Goal: Navigation & Orientation: Find specific page/section

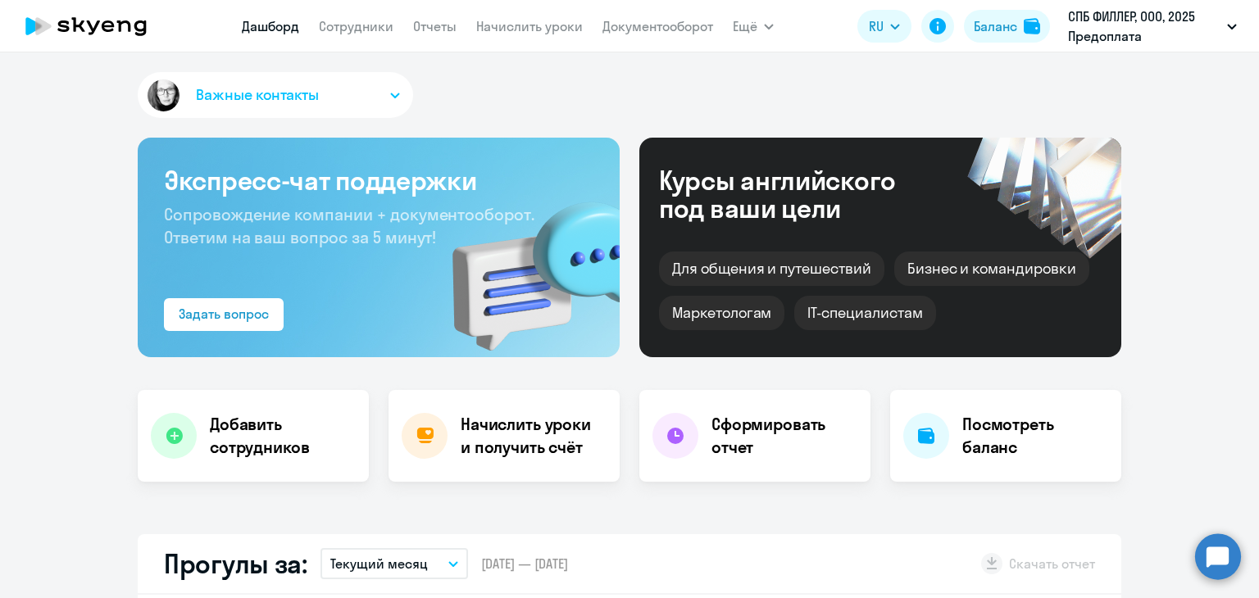
select select "30"
click at [503, 31] on link "Начислить уроки" at bounding box center [529, 26] width 107 height 16
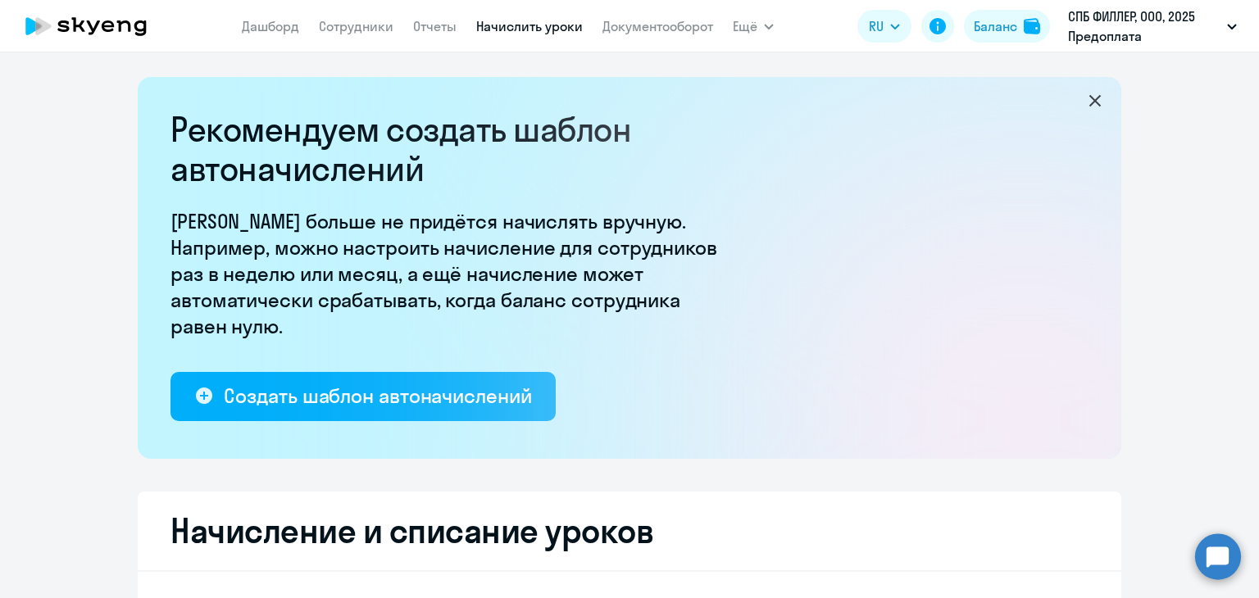
select select "10"
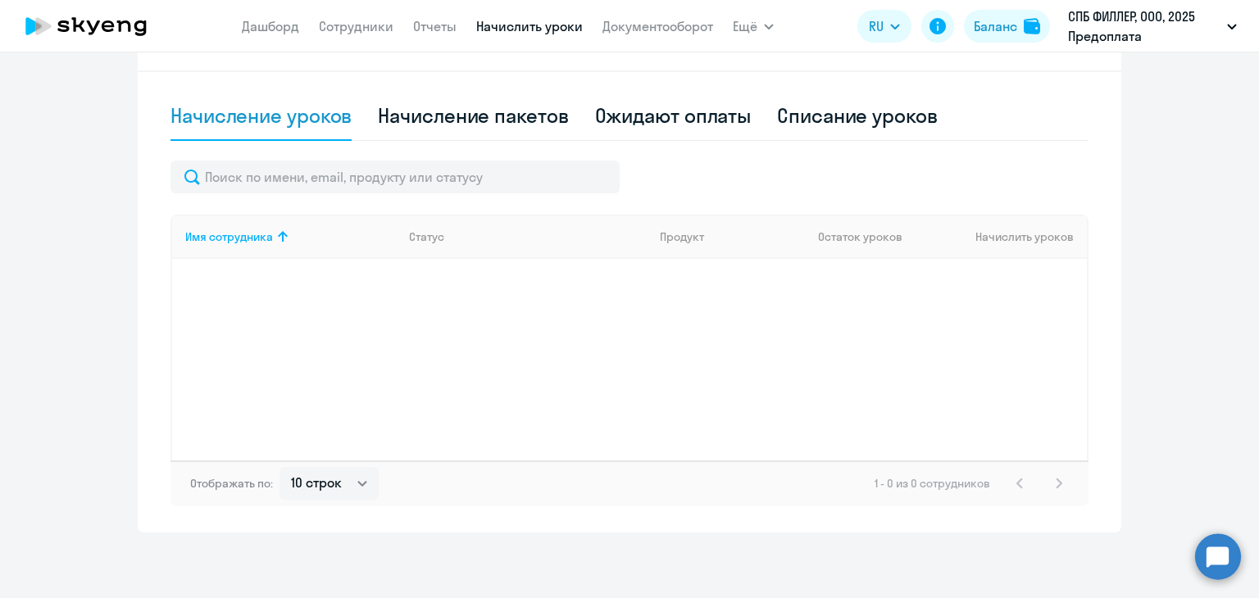
scroll to position [336, 0]
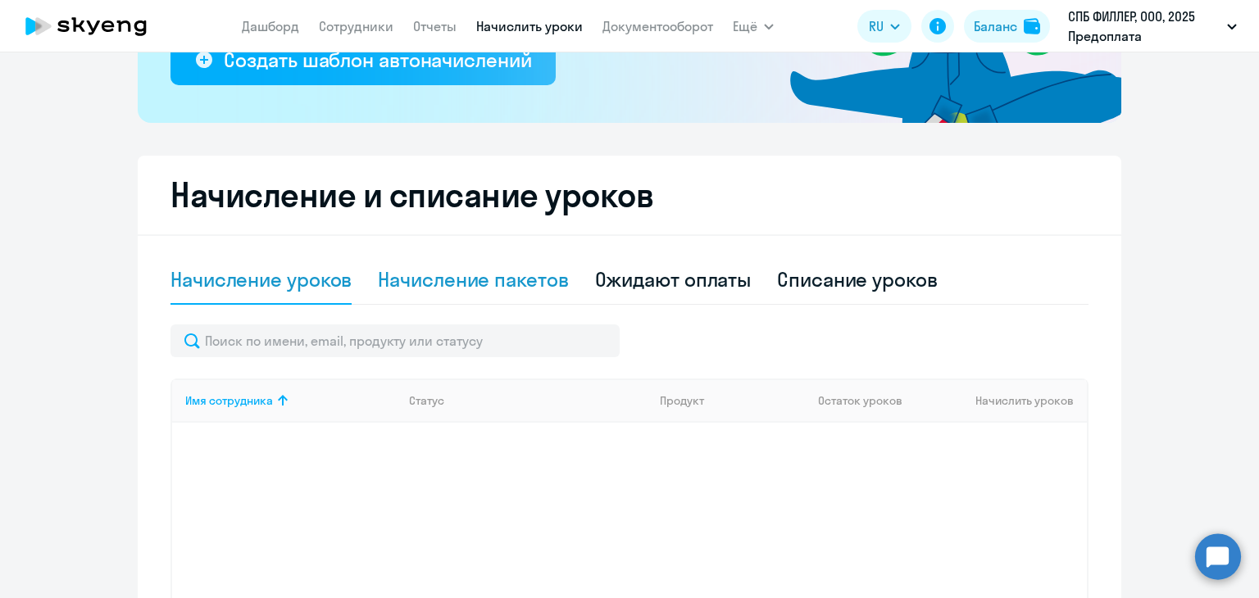
click at [498, 283] on div "Начисление пакетов" at bounding box center [473, 279] width 190 height 26
select select "10"
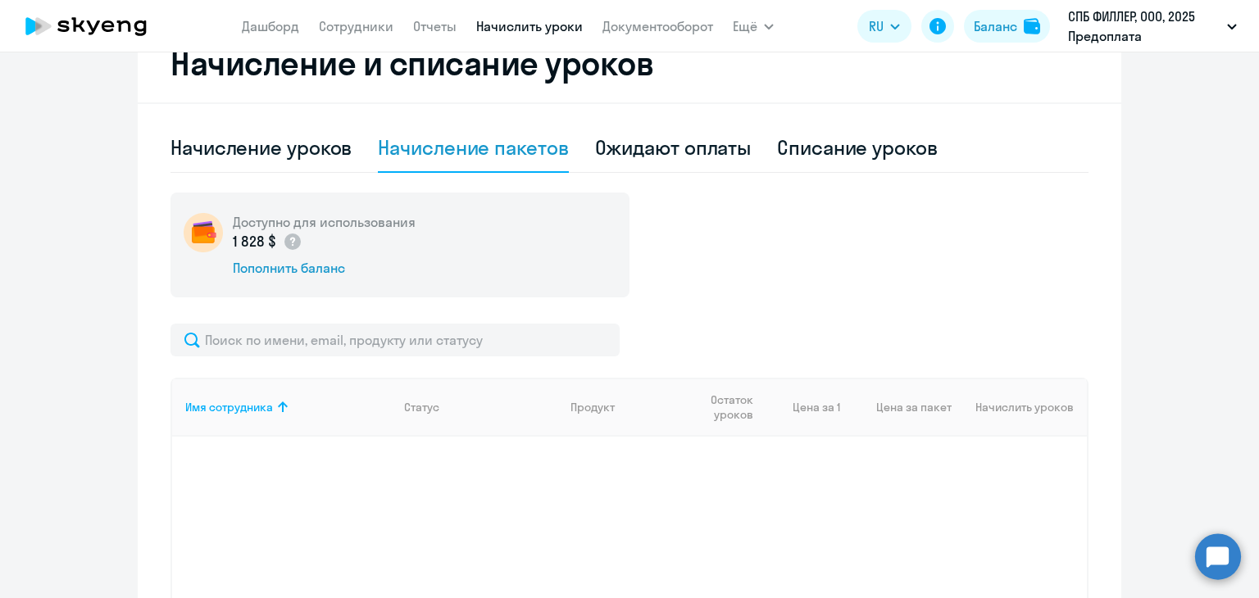
scroll to position [467, 0]
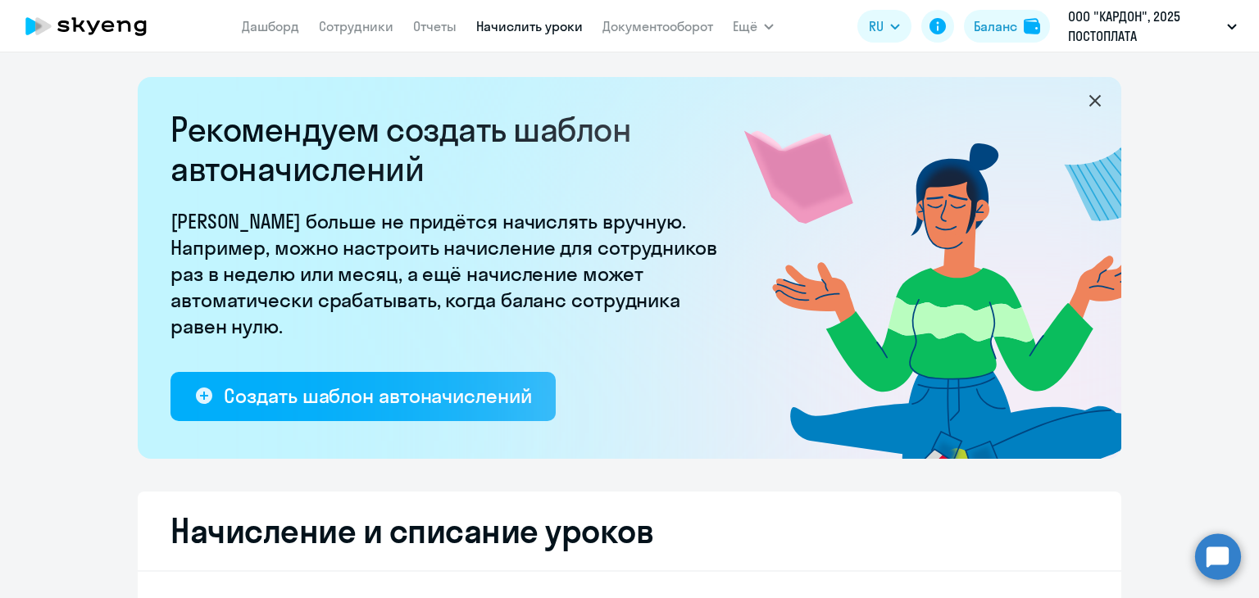
select select "10"
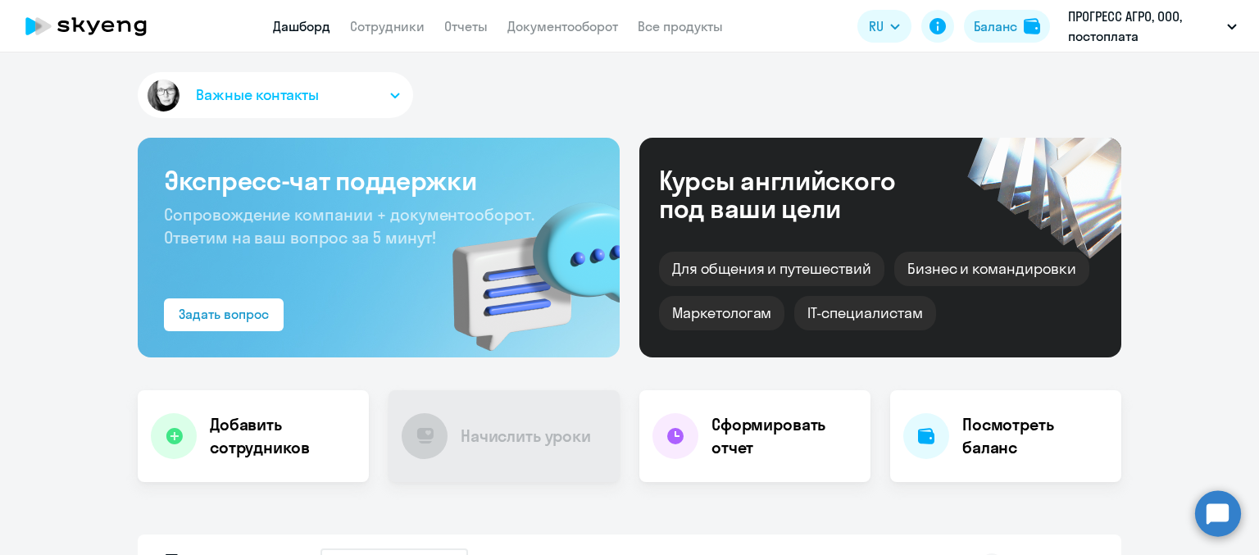
select select "30"
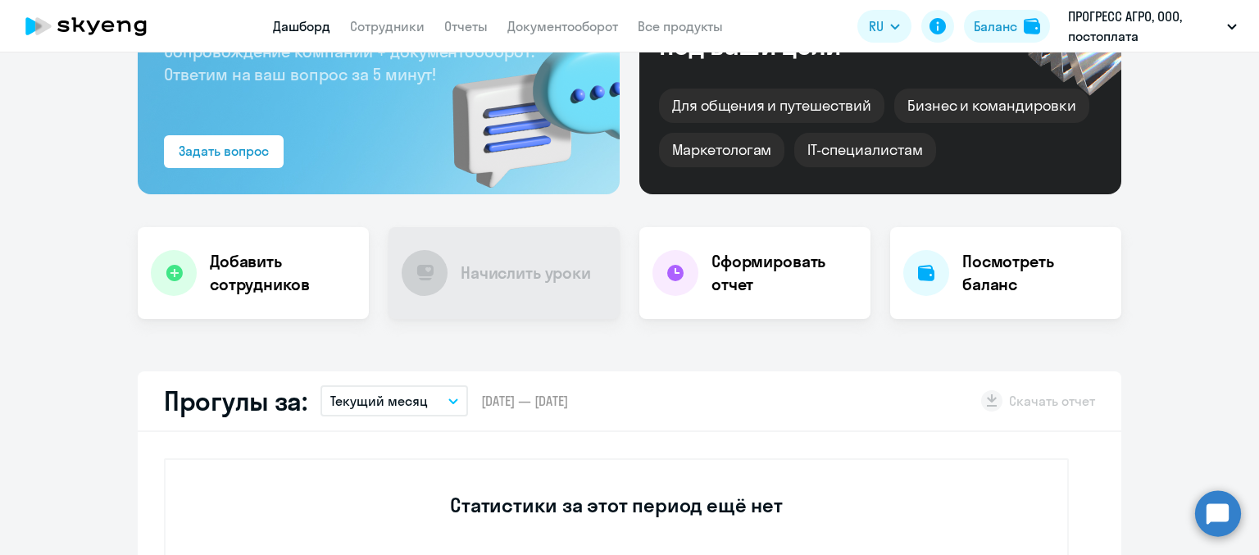
scroll to position [164, 0]
click at [597, 28] on link "Документооборот" at bounding box center [562, 26] width 111 height 16
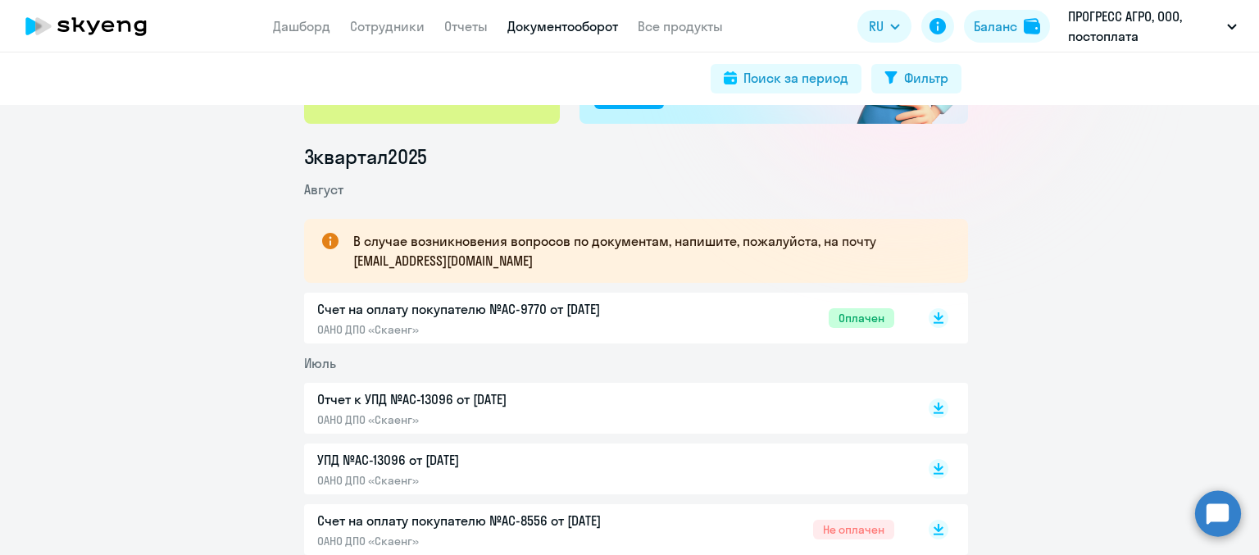
scroll to position [164, 0]
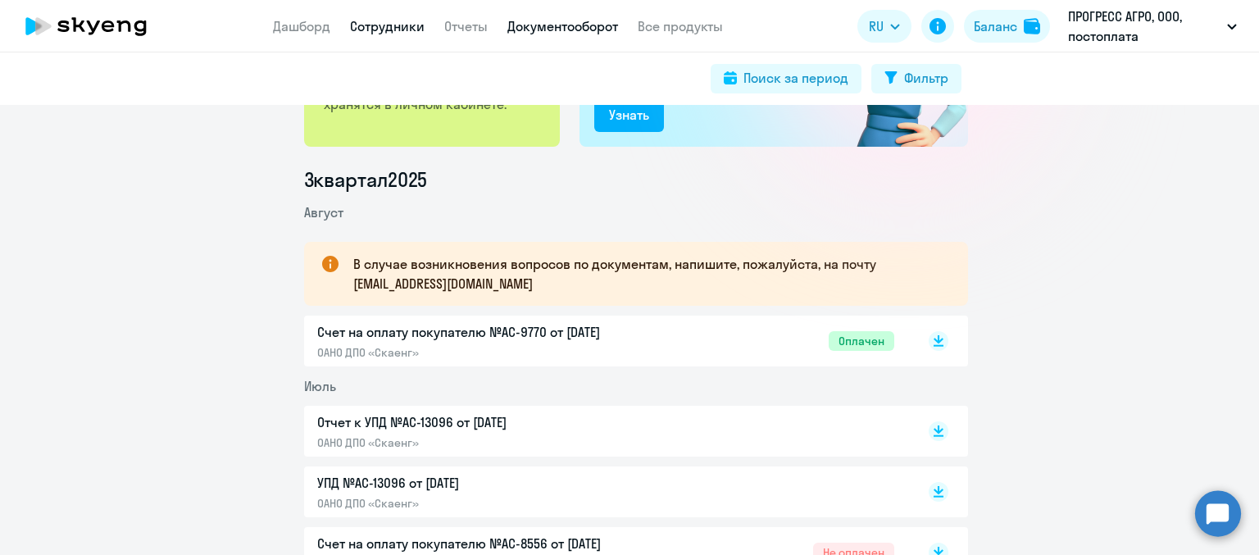
click at [391, 27] on link "Сотрудники" at bounding box center [387, 26] width 75 height 16
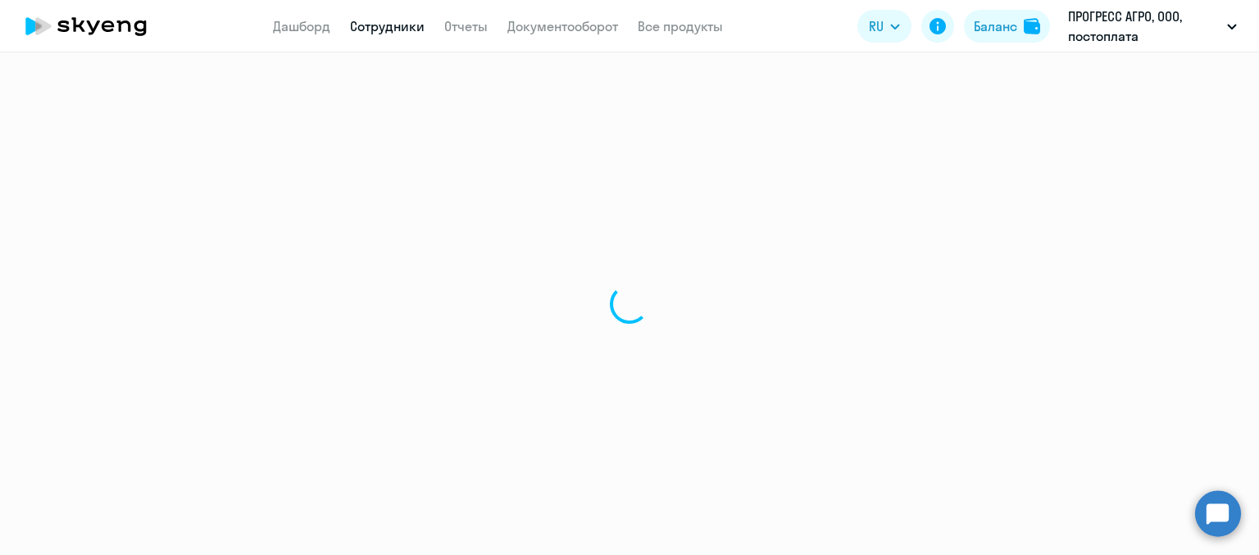
select select "30"
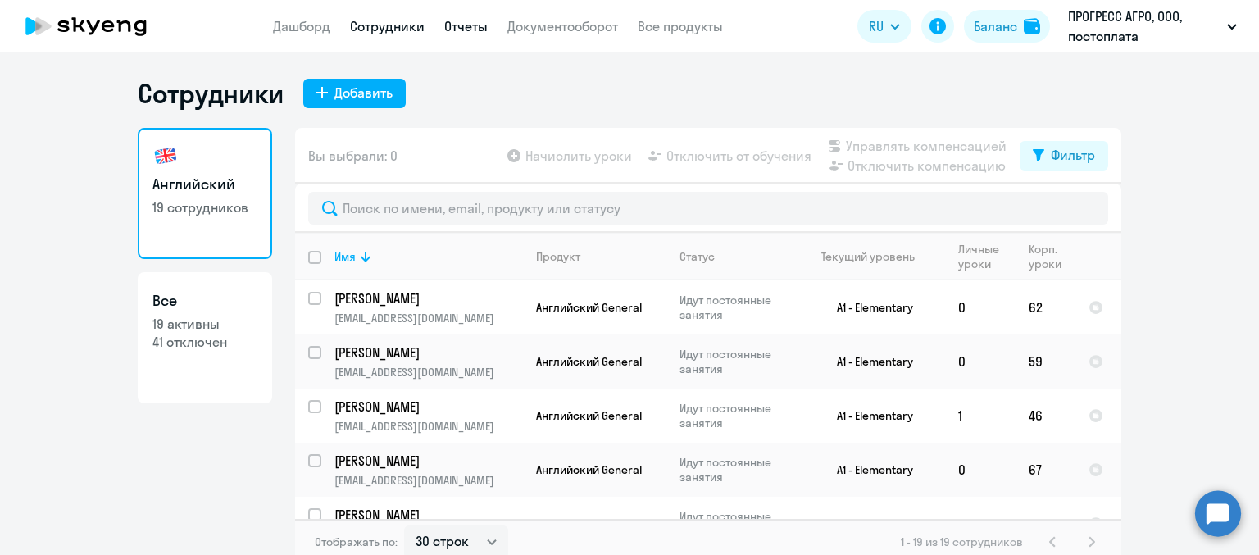
click at [465, 28] on link "Отчеты" at bounding box center [465, 26] width 43 height 16
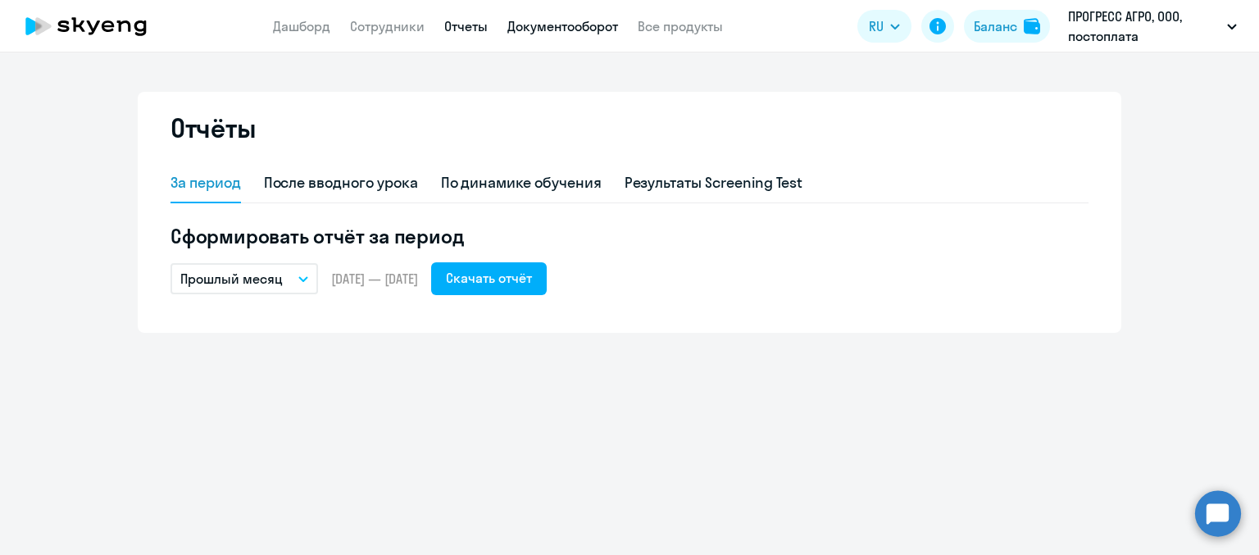
click at [557, 29] on link "Документооборот" at bounding box center [562, 26] width 111 height 16
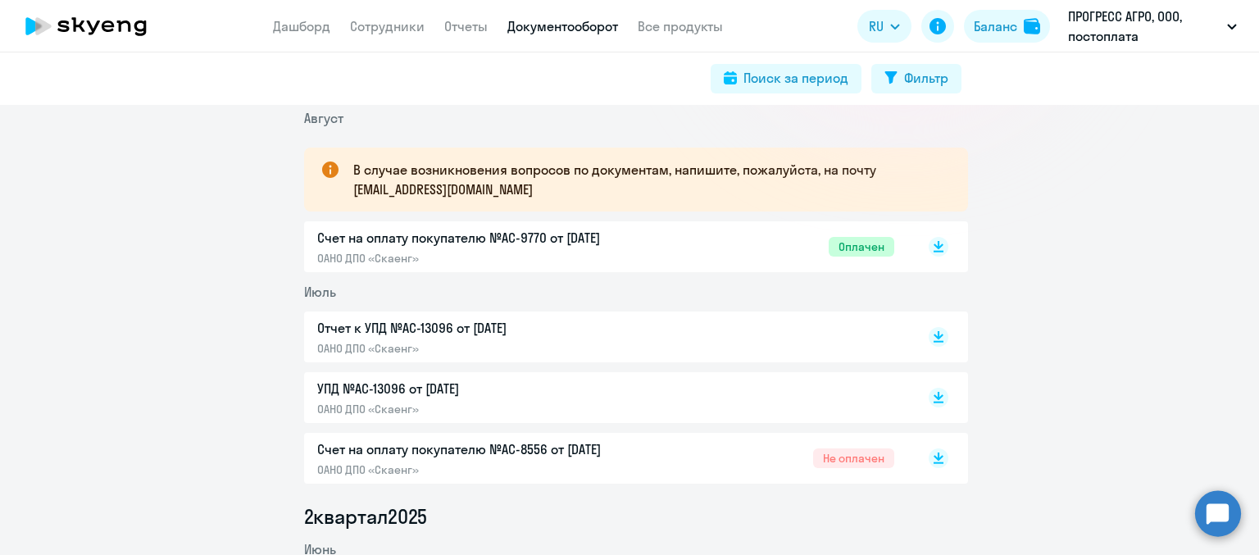
scroll to position [246, 0]
